Goal: Use online tool/utility: Use online tool/utility

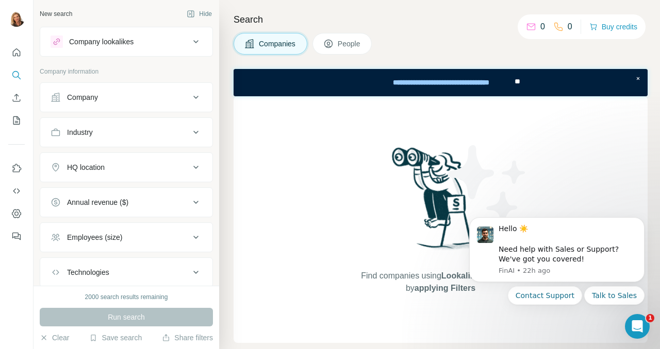
click at [190, 40] on icon at bounding box center [196, 42] width 12 height 12
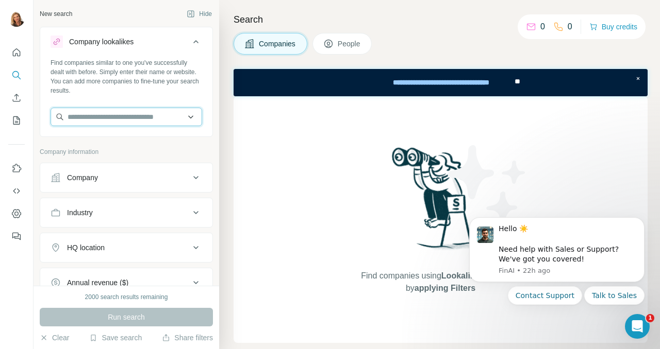
click at [111, 115] on input "text" at bounding box center [127, 117] width 152 height 19
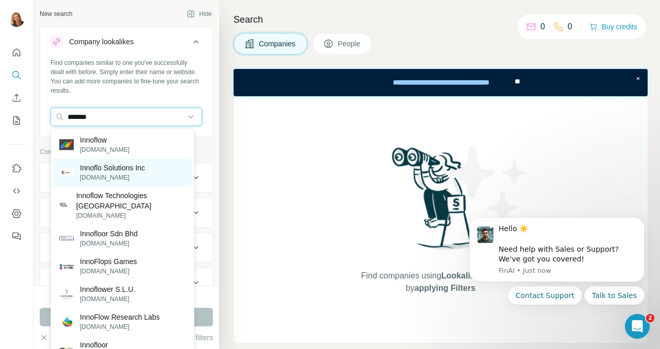
type input "*******"
click at [131, 170] on p "Innoflo Solutions Inc" at bounding box center [112, 168] width 65 height 10
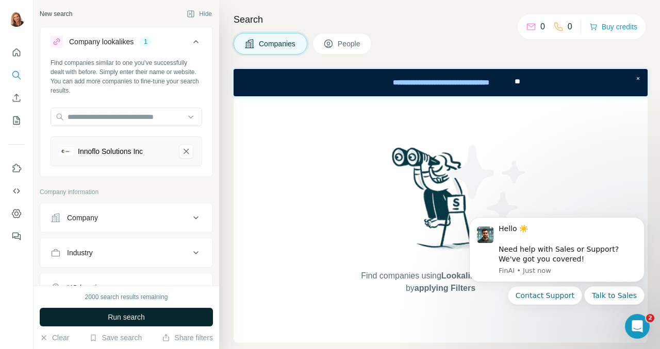
click at [125, 316] on span "Run search" at bounding box center [126, 317] width 37 height 10
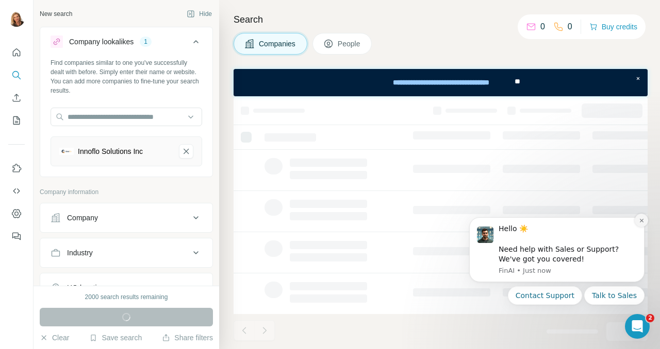
click at [642, 218] on icon "Dismiss notification" at bounding box center [641, 221] width 6 height 6
click at [641, 218] on icon "Dismiss notification" at bounding box center [641, 221] width 6 height 6
